Goal: Task Accomplishment & Management: Use online tool/utility

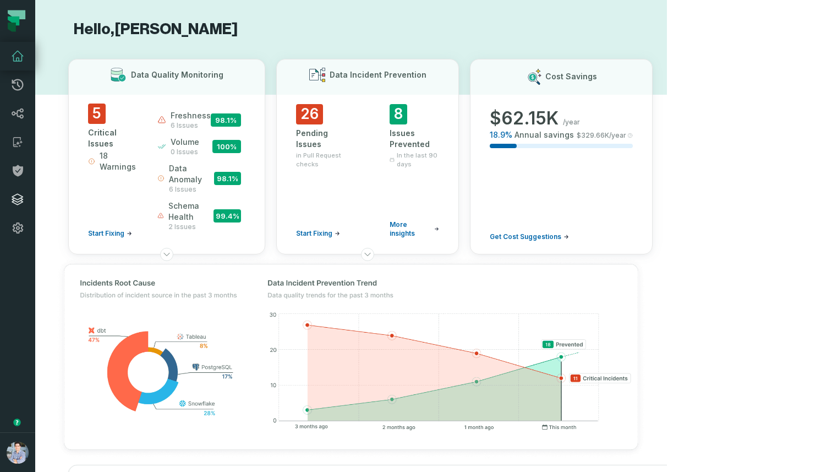
click at [17, 200] on icon at bounding box center [17, 199] width 13 height 13
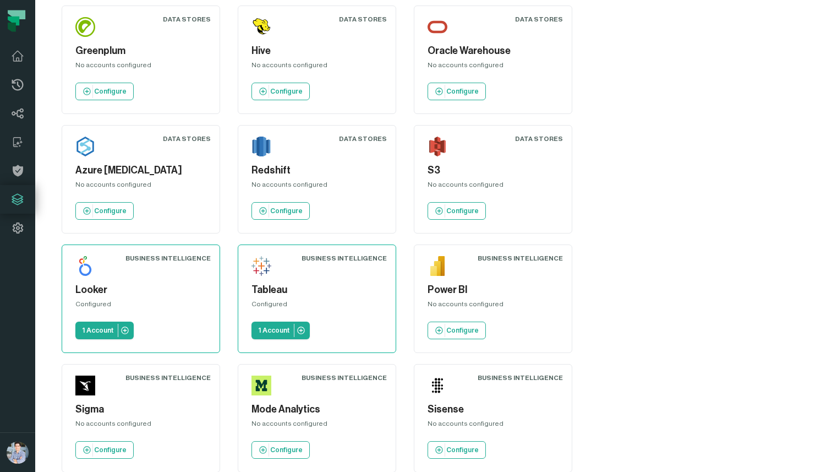
scroll to position [423, 0]
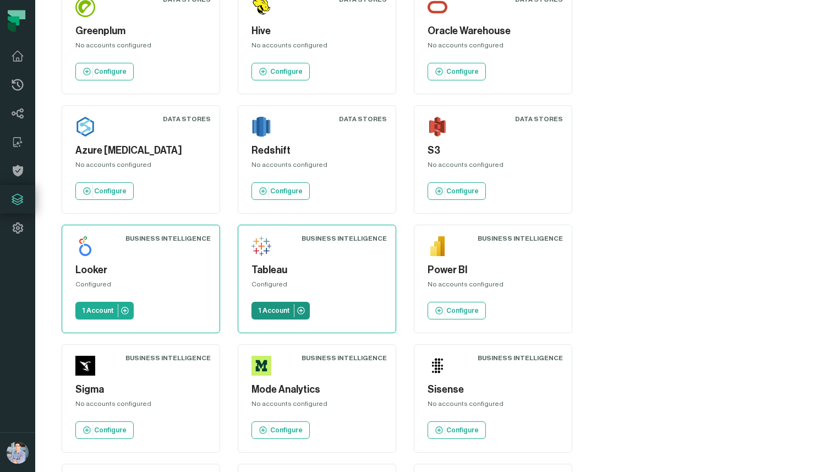
click at [258, 306] on p "1 Account" at bounding box center [273, 310] width 31 height 9
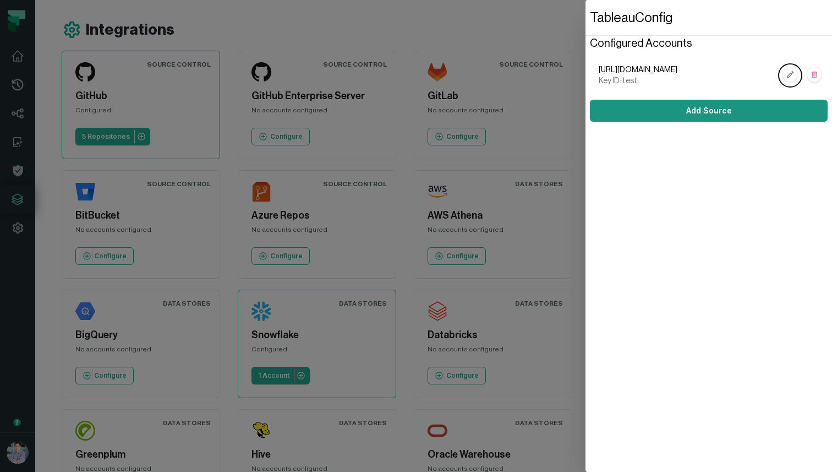
click at [639, 108] on link "Add Source" at bounding box center [709, 111] width 238 height 22
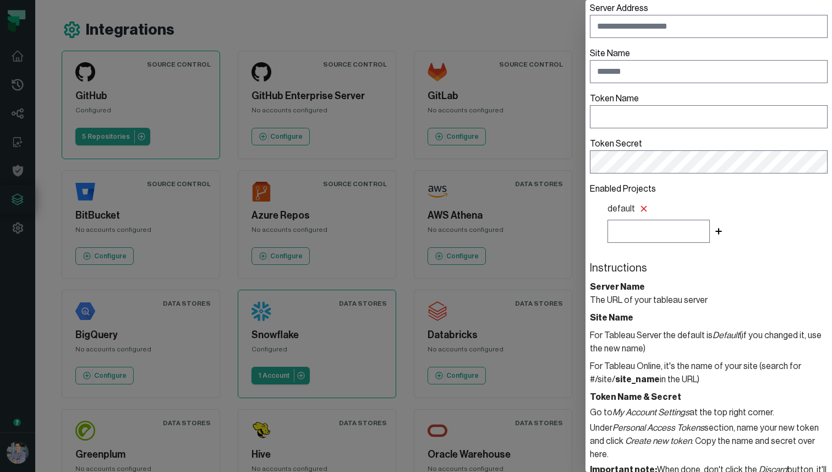
scroll to position [42, 0]
click at [672, 380] on p "For Tableau Online, it's the name of your site (search for #/site/ site_name in…" at bounding box center [709, 373] width 238 height 26
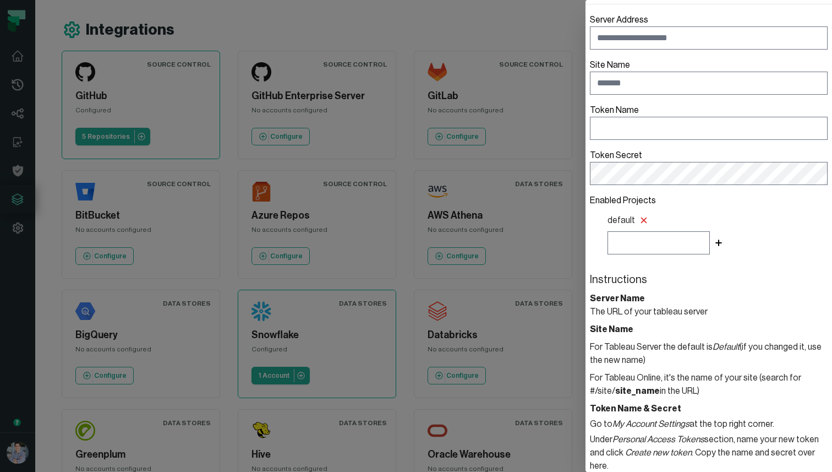
scroll to position [45, 0]
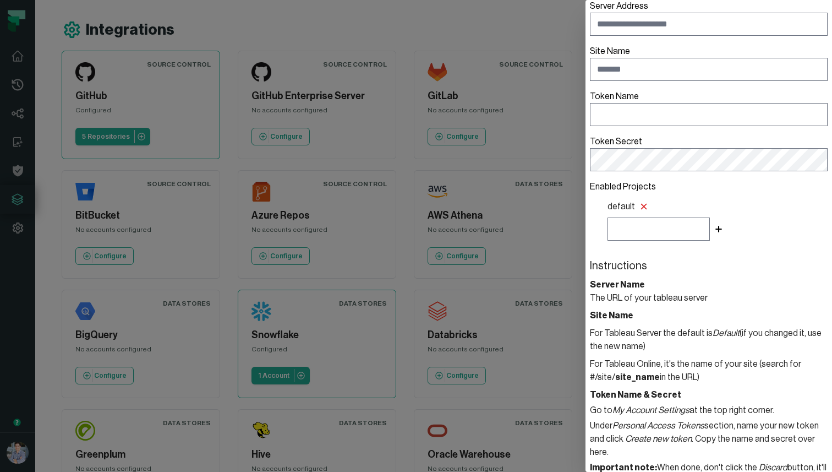
click at [675, 389] on header "Token Name & Secret" at bounding box center [709, 394] width 238 height 13
click at [640, 392] on header "Token Name & Secret" at bounding box center [709, 394] width 238 height 13
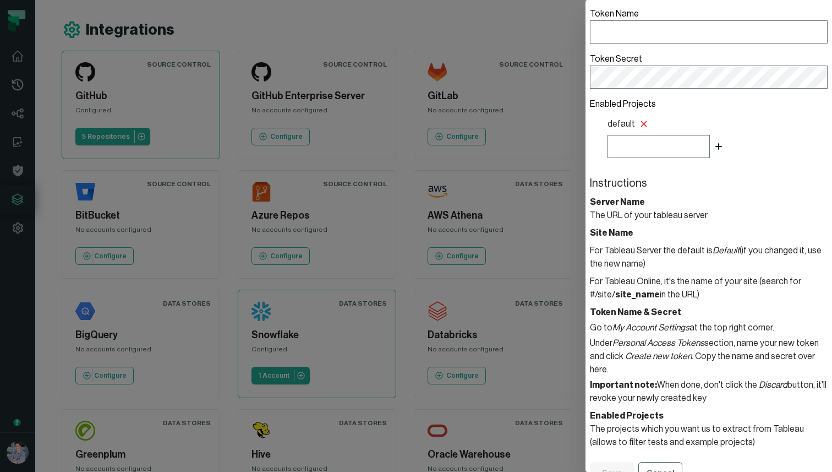
scroll to position [135, 0]
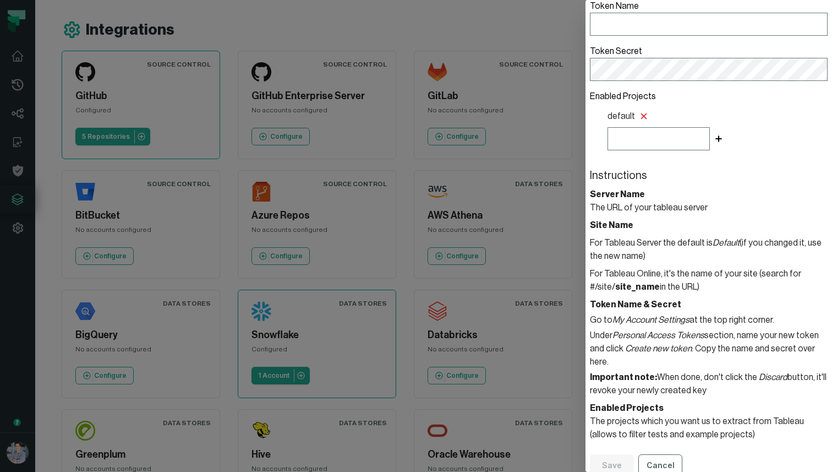
click at [637, 334] on em "Personal Access Tokens" at bounding box center [659, 335] width 92 height 9
click at [680, 344] on em "Create new token" at bounding box center [658, 348] width 67 height 9
